Goal: Register for event/course

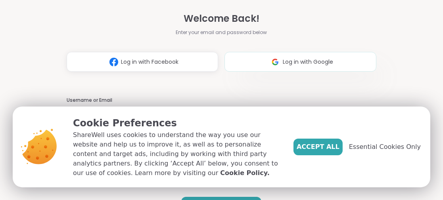
type input "**********"
click at [335, 143] on span "Accept All" at bounding box center [317, 147] width 43 height 10
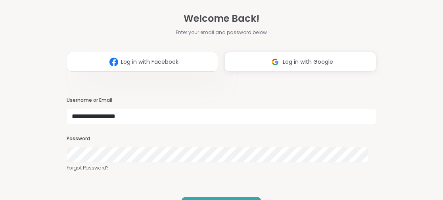
click at [128, 65] on span "Log in with Facebook" at bounding box center [149, 62] width 57 height 8
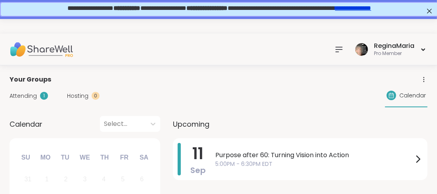
click at [339, 46] on icon at bounding box center [339, 50] width 10 height 10
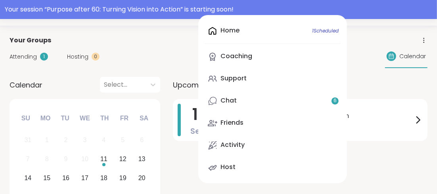
scroll to position [79, 0]
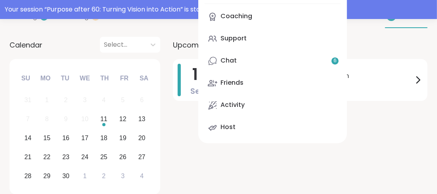
click at [382, 167] on div "[DATE] Purpose after 60: Turning Vision into Action 5:00PM - 6:30PM EDT" at bounding box center [300, 128] width 254 height 138
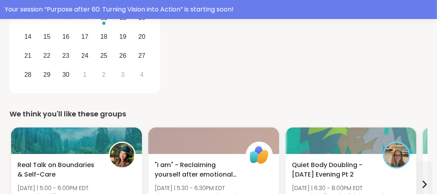
scroll to position [182, 0]
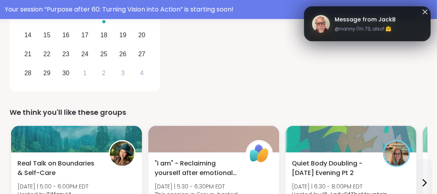
click at [350, 21] on span "Message from JackB" at bounding box center [364, 19] width 61 height 8
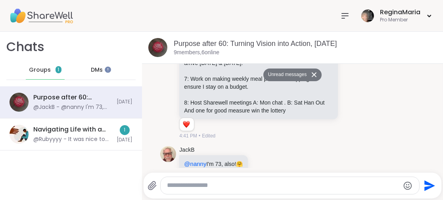
click at [48, 13] on img at bounding box center [41, 16] width 63 height 28
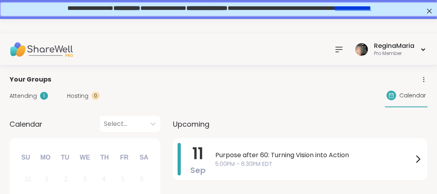
click at [336, 51] on icon at bounding box center [339, 49] width 6 height 5
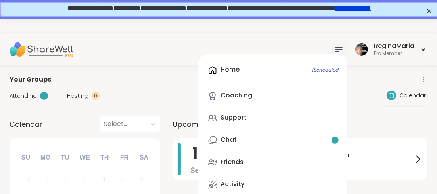
click at [226, 70] on div "Home 1 Scheduled Coaching Support Chat 1 Friends Activity Host" at bounding box center [272, 138] width 149 height 168
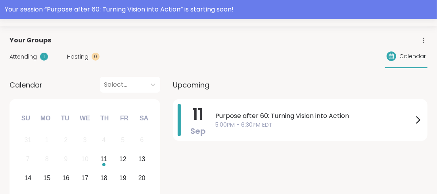
scroll to position [79, 0]
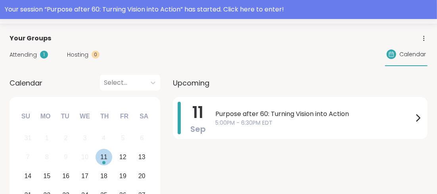
click at [101, 158] on div "11" at bounding box center [103, 157] width 7 height 11
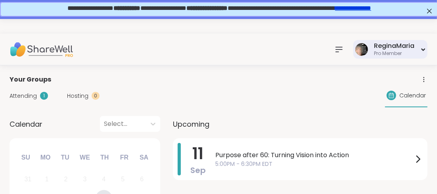
click at [378, 44] on div "ReginaMaria" at bounding box center [394, 46] width 40 height 9
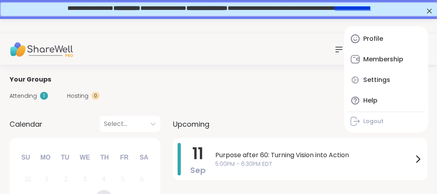
click at [240, 86] on div "Attending 1 Hosting 0 Calendar" at bounding box center [219, 95] width 418 height 23
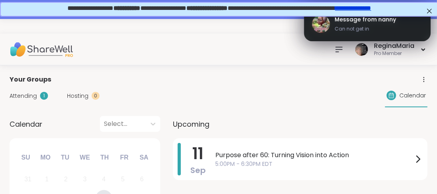
click at [356, 19] on span "Message from nanny" at bounding box center [364, 19] width 61 height 8
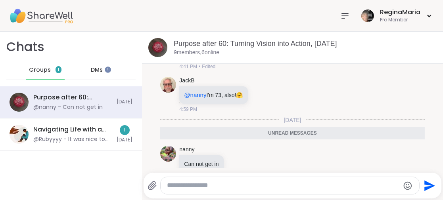
click at [36, 14] on img at bounding box center [41, 16] width 63 height 28
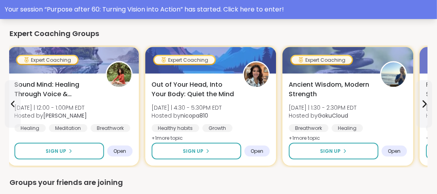
scroll to position [520, 0]
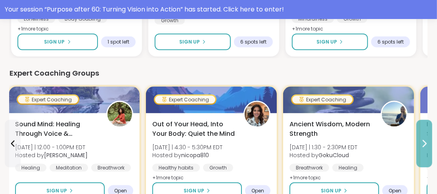
click at [422, 143] on icon at bounding box center [424, 144] width 10 height 10
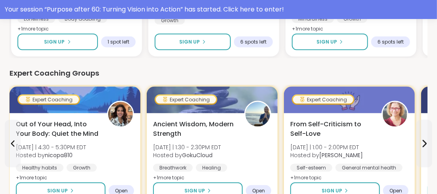
scroll to position [321, 0]
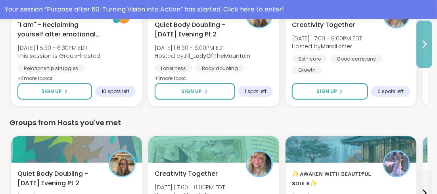
click at [426, 41] on icon at bounding box center [424, 45] width 10 height 10
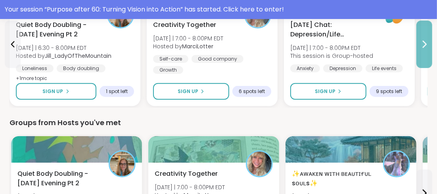
scroll to position [282, 0]
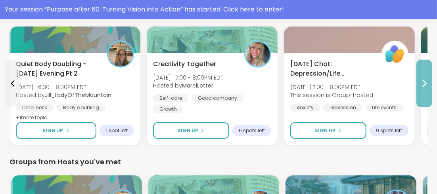
click at [424, 82] on icon at bounding box center [424, 84] width 10 height 10
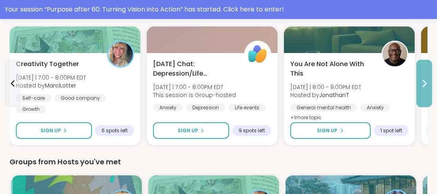
click at [424, 82] on icon at bounding box center [424, 84] width 10 height 10
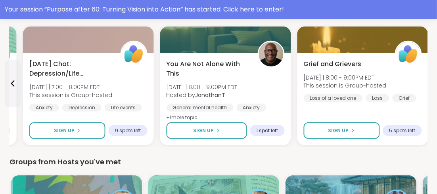
click at [424, 82] on div "Grief and Grievers Thu 9/11 | 8:00 - 9:00PM EDT This session is Group-hosted Lo…" at bounding box center [362, 99] width 131 height 92
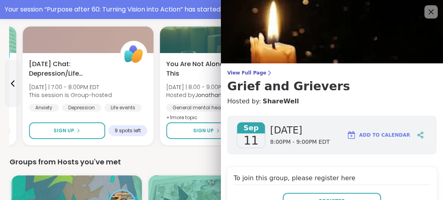
click at [428, 10] on icon at bounding box center [430, 12] width 5 height 5
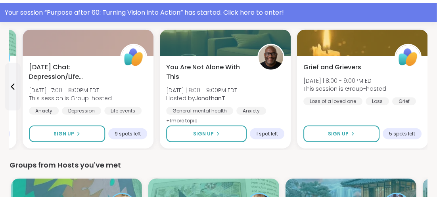
scroll to position [242, 0]
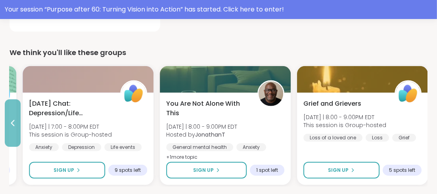
click at [11, 120] on icon at bounding box center [13, 123] width 10 height 10
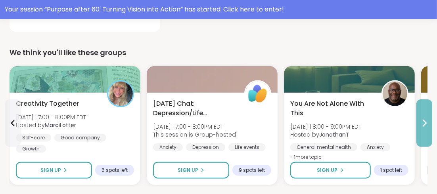
click at [424, 121] on icon at bounding box center [424, 123] width 3 height 6
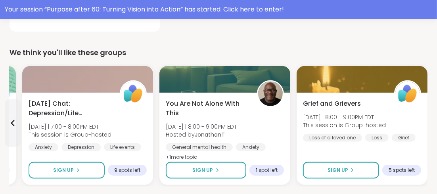
click at [424, 121] on div "Grief and Grievers Thu 9/11 | 8:00 - 9:00PM EDT This session is Group-hosted Lo…" at bounding box center [361, 139] width 131 height 92
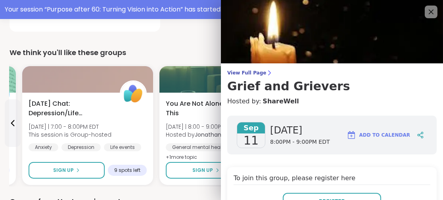
click at [197, 47] on div "We think you'll like these groups" at bounding box center [222, 52] width 424 height 11
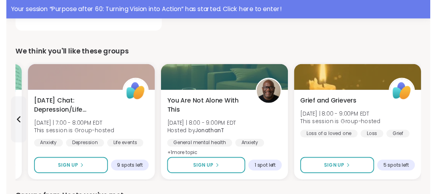
scroll to position [0, 0]
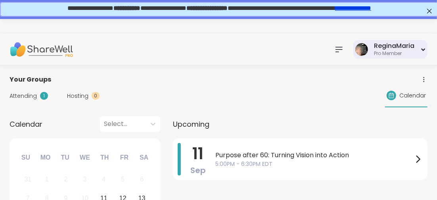
click at [425, 49] on icon at bounding box center [422, 49] width 5 height 3
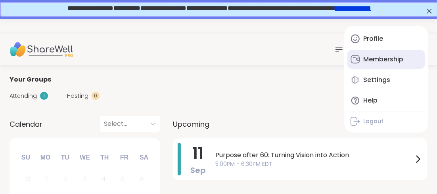
click at [376, 60] on div "Membership" at bounding box center [383, 59] width 40 height 9
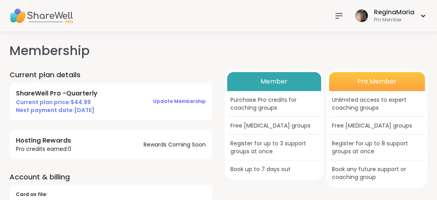
click at [186, 62] on div "Membership Current plan details ShareWell Pro - Quarterly Current plan price: $…" at bounding box center [219, 158] width 418 height 234
click at [340, 15] on icon at bounding box center [339, 15] width 6 height 5
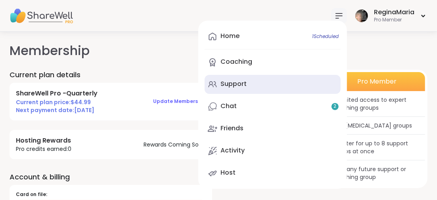
click at [240, 86] on div "Support" at bounding box center [233, 84] width 26 height 9
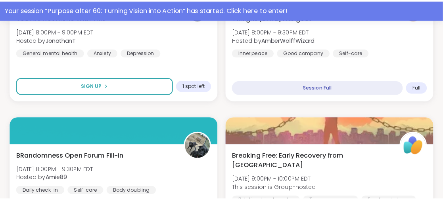
scroll to position [911, 0]
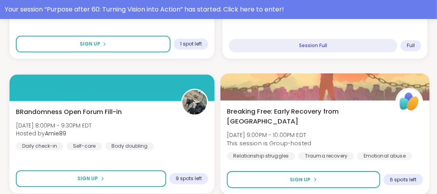
click at [275, 112] on span "Breaking Free: Early Recovery from [GEOGRAPHIC_DATA]" at bounding box center [307, 116] width 160 height 19
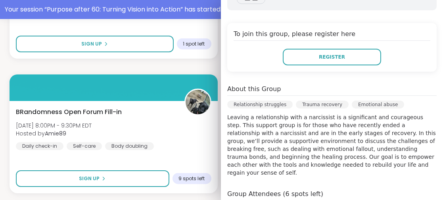
scroll to position [198, 0]
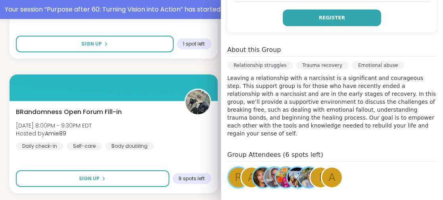
click at [321, 17] on span "Register" at bounding box center [332, 17] width 26 height 7
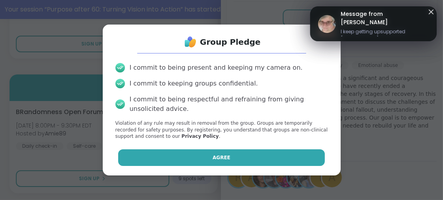
click at [194, 155] on button "Agree" at bounding box center [221, 157] width 206 height 17
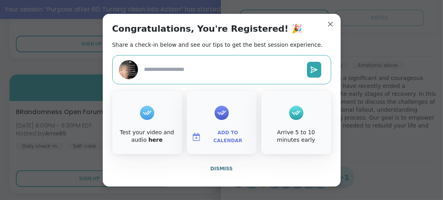
type textarea "*"
